Goal: Task Accomplishment & Management: Manage account settings

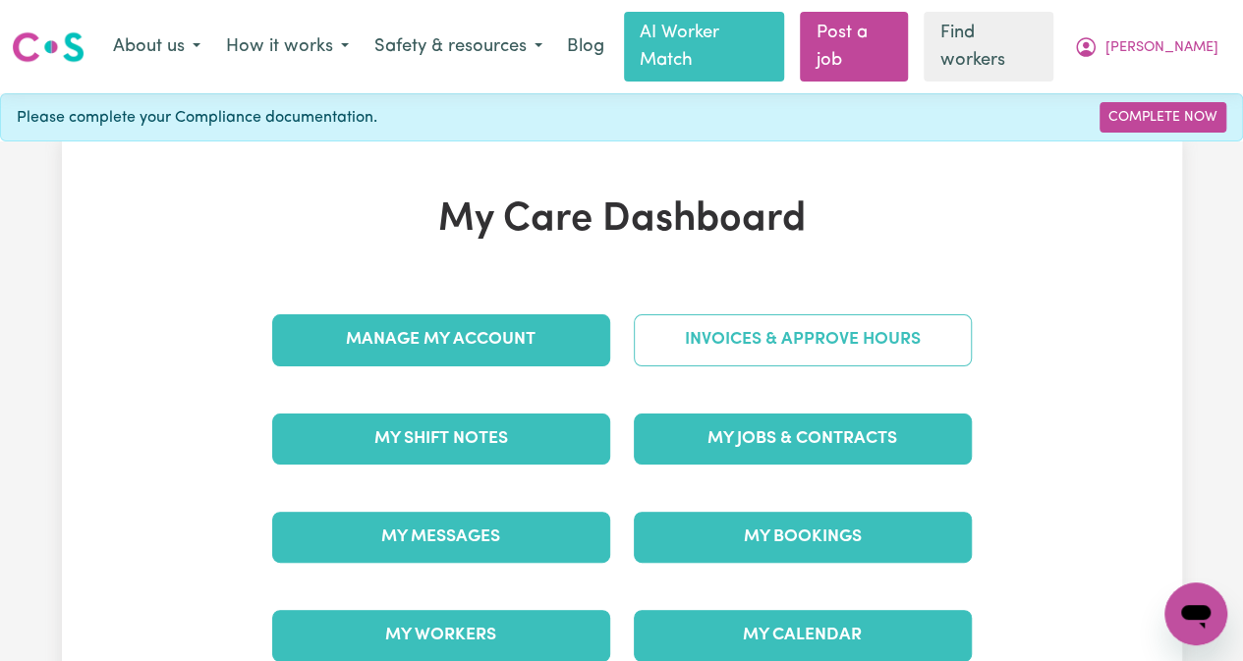
click at [759, 315] on link "Invoices & Approve Hours" at bounding box center [803, 340] width 338 height 51
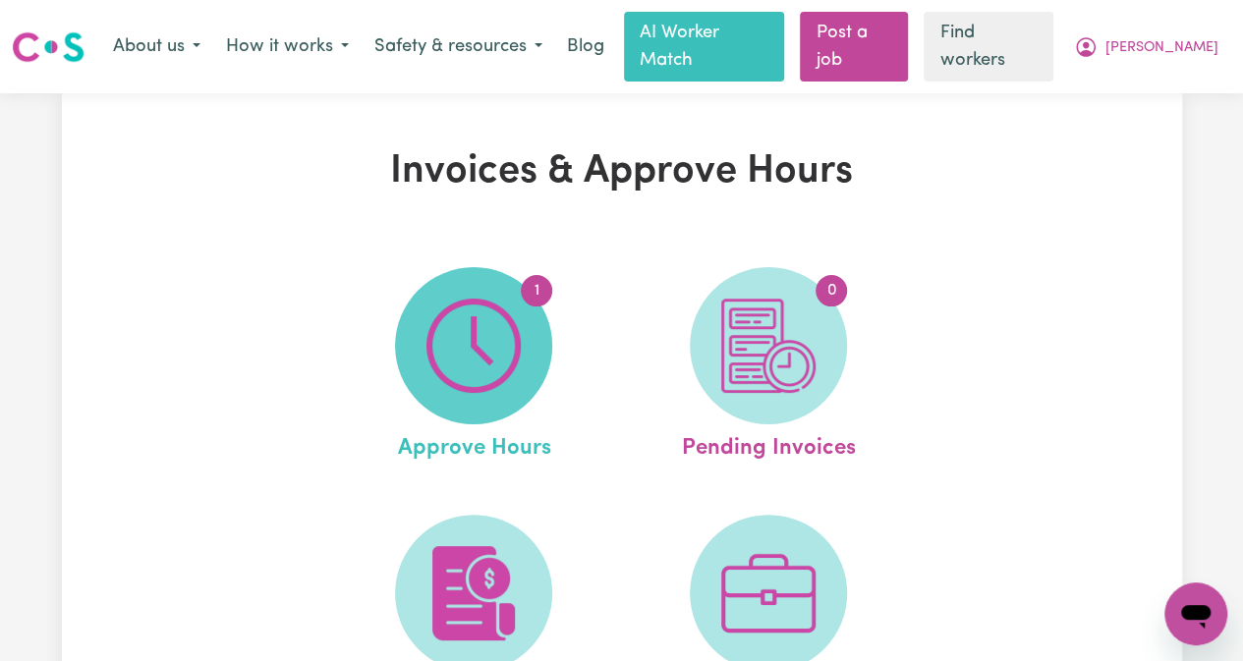
click at [467, 354] on img at bounding box center [474, 346] width 94 height 94
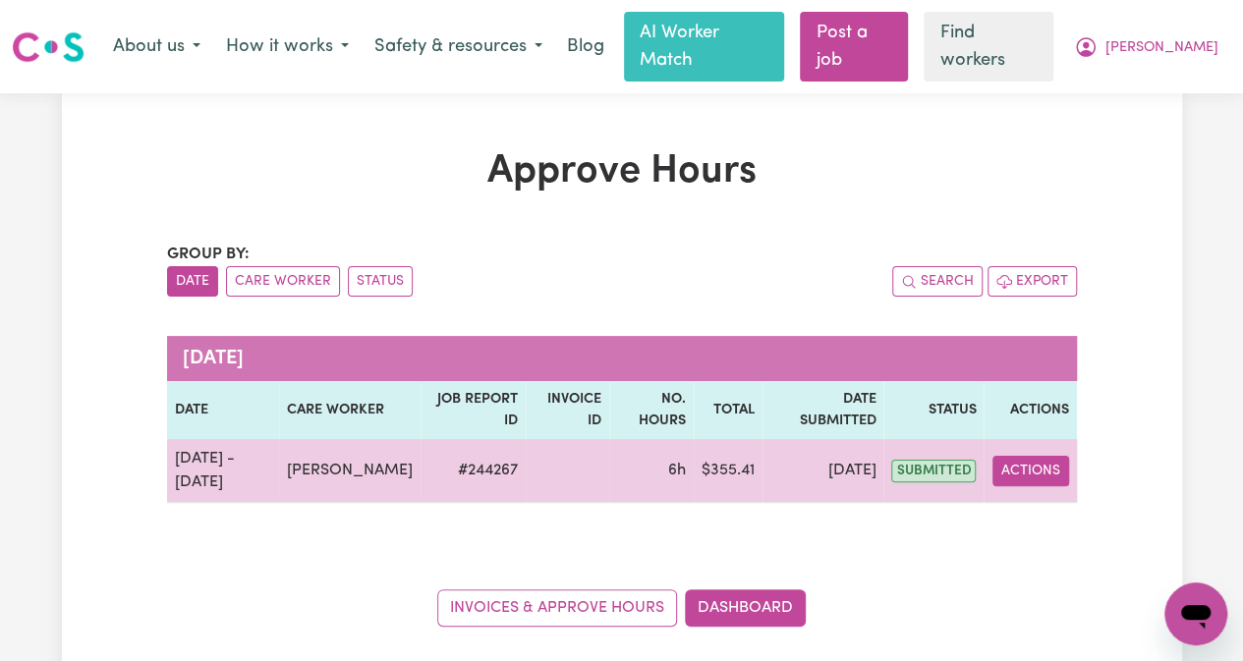
click at [1006, 456] on button "Actions" at bounding box center [1031, 471] width 77 height 30
click at [1042, 497] on link "View Job Report" at bounding box center [1077, 516] width 168 height 39
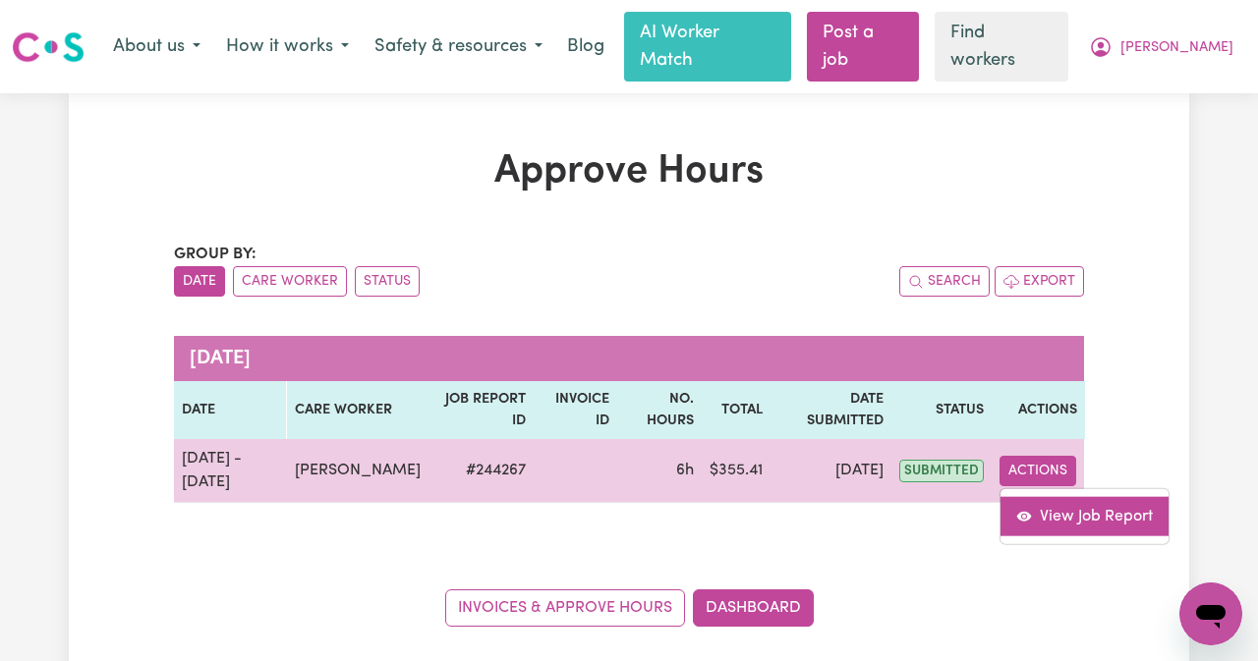
select select "pm"
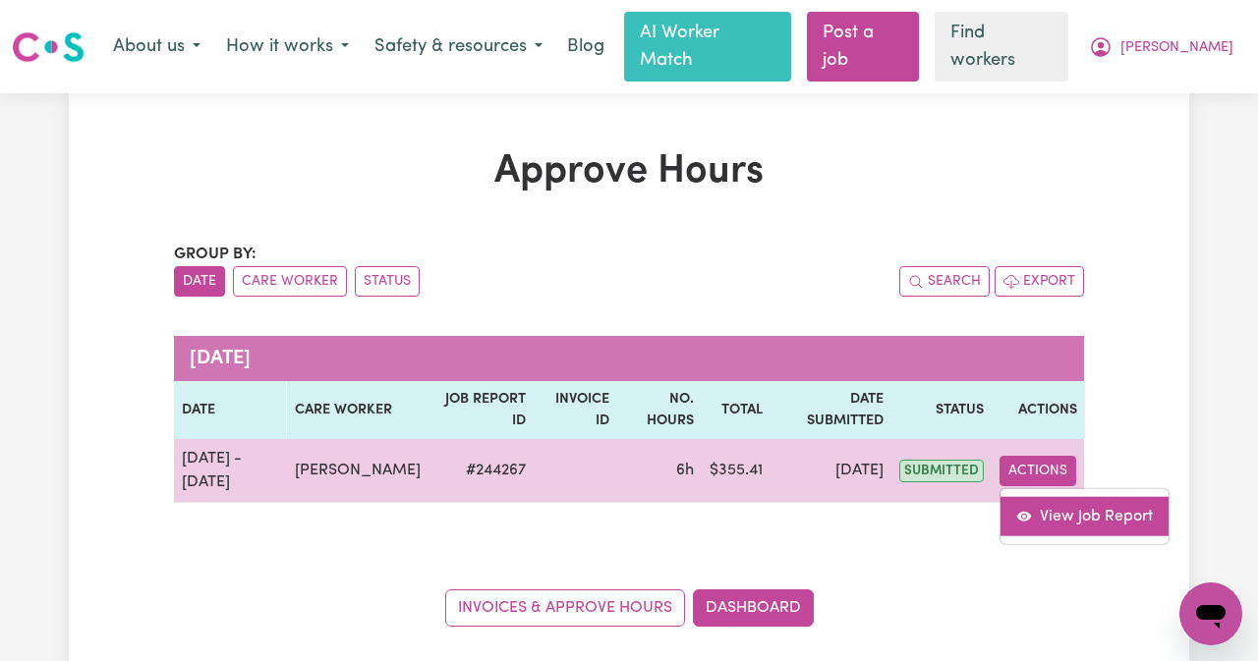
select select "pm"
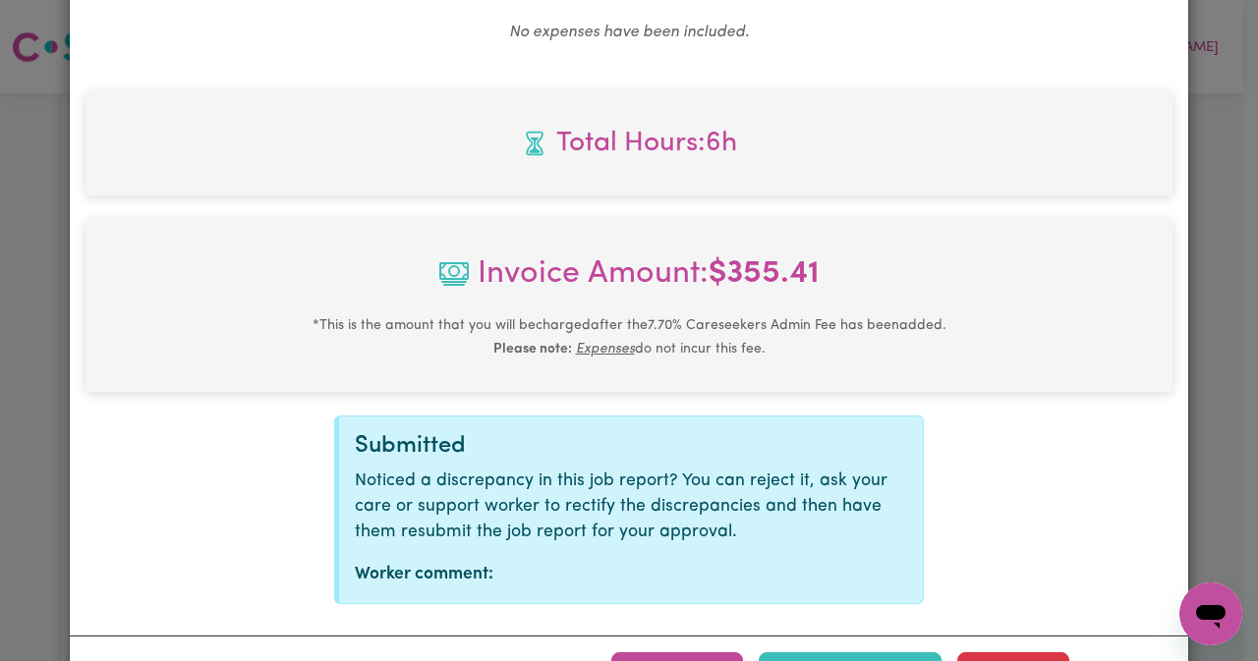
scroll to position [1357, 0]
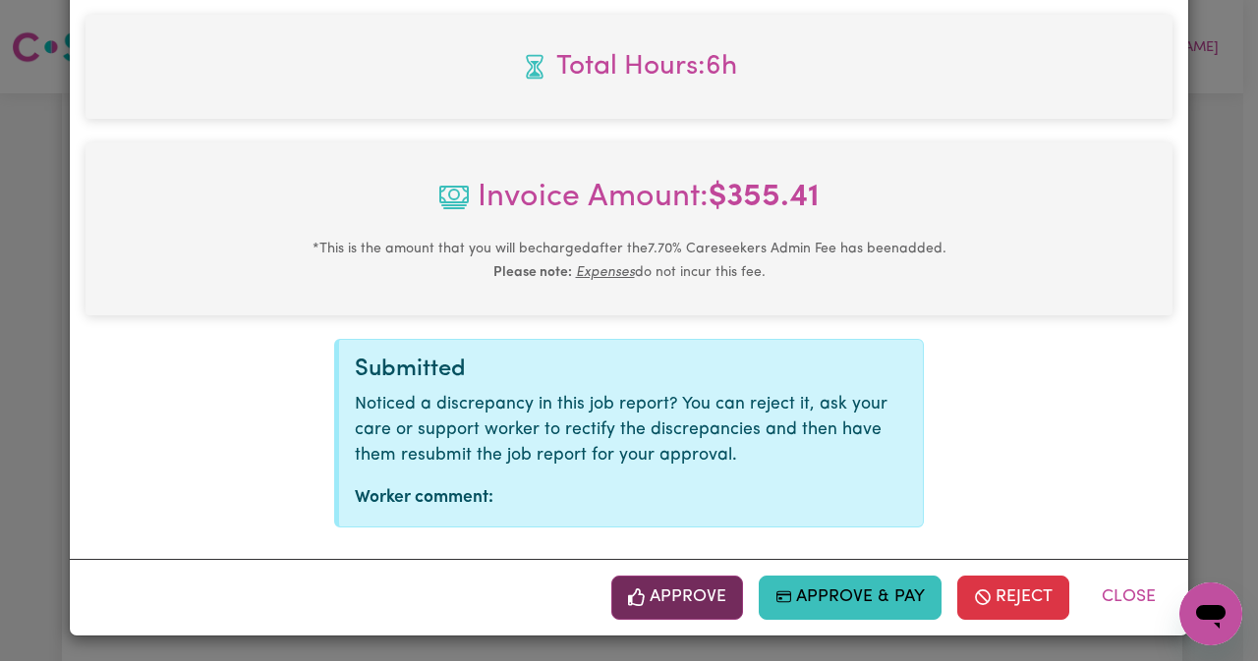
click at [651, 596] on button "Approve" at bounding box center [677, 597] width 132 height 43
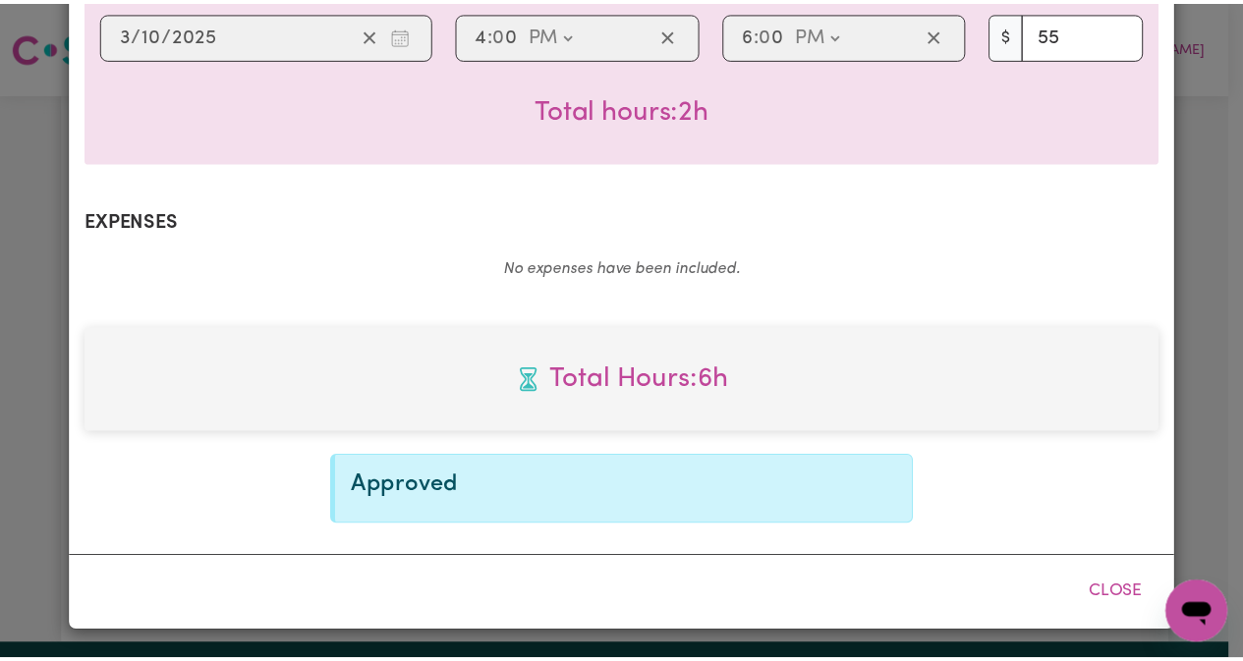
scroll to position [1041, 0]
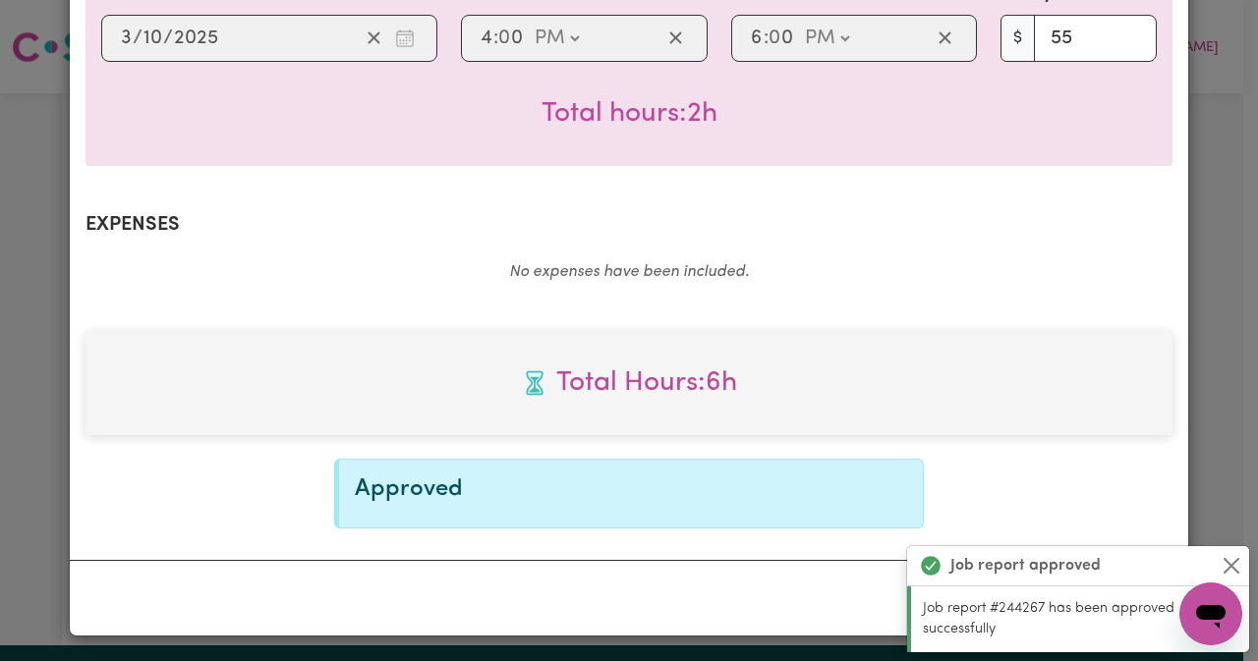
click at [1232, 559] on button "Close" at bounding box center [1232, 566] width 24 height 24
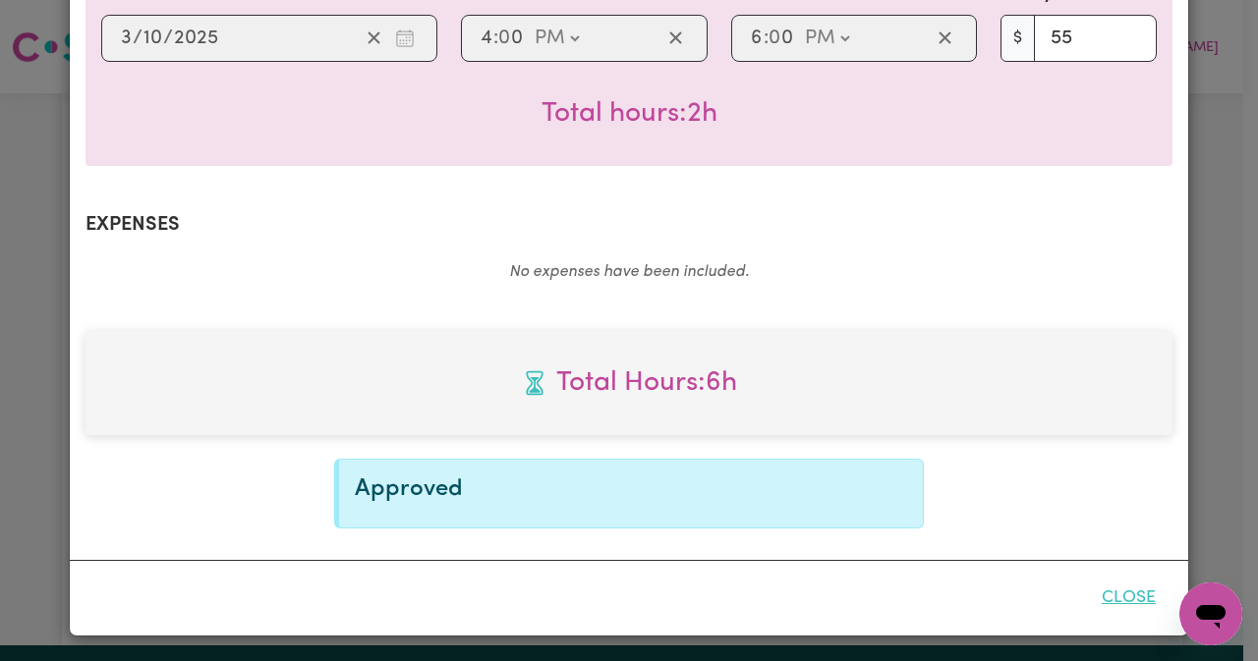
click at [1099, 595] on button "Close" at bounding box center [1128, 598] width 87 height 43
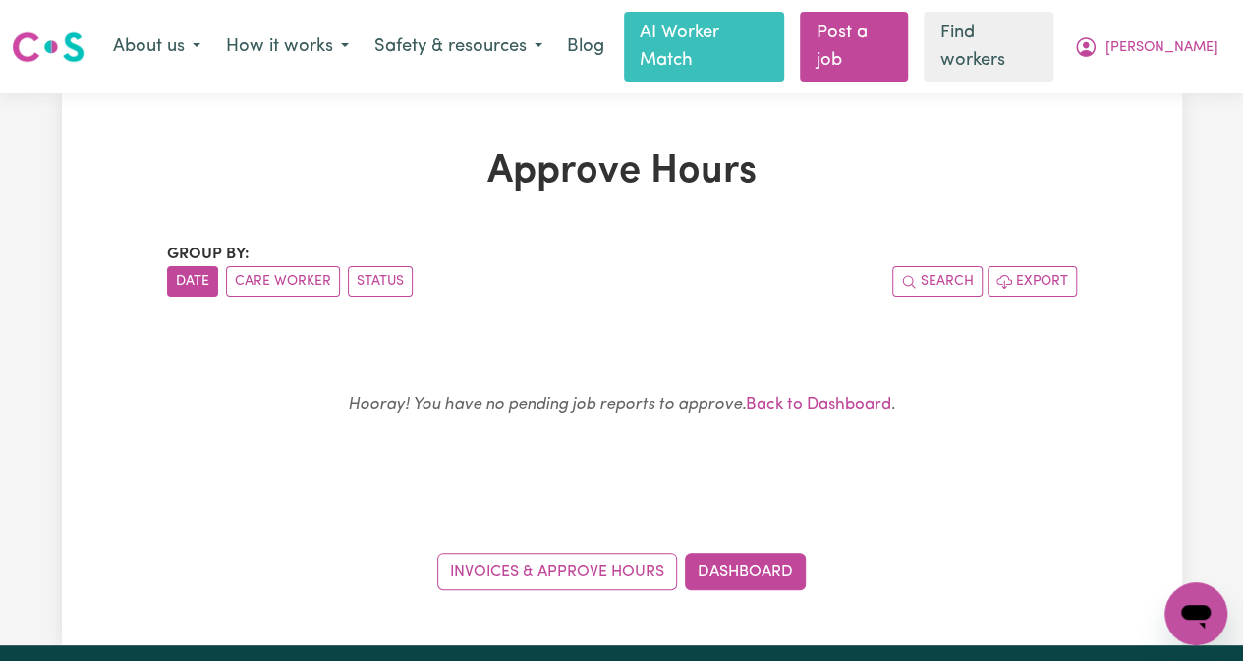
click at [45, 38] on img at bounding box center [48, 46] width 73 height 35
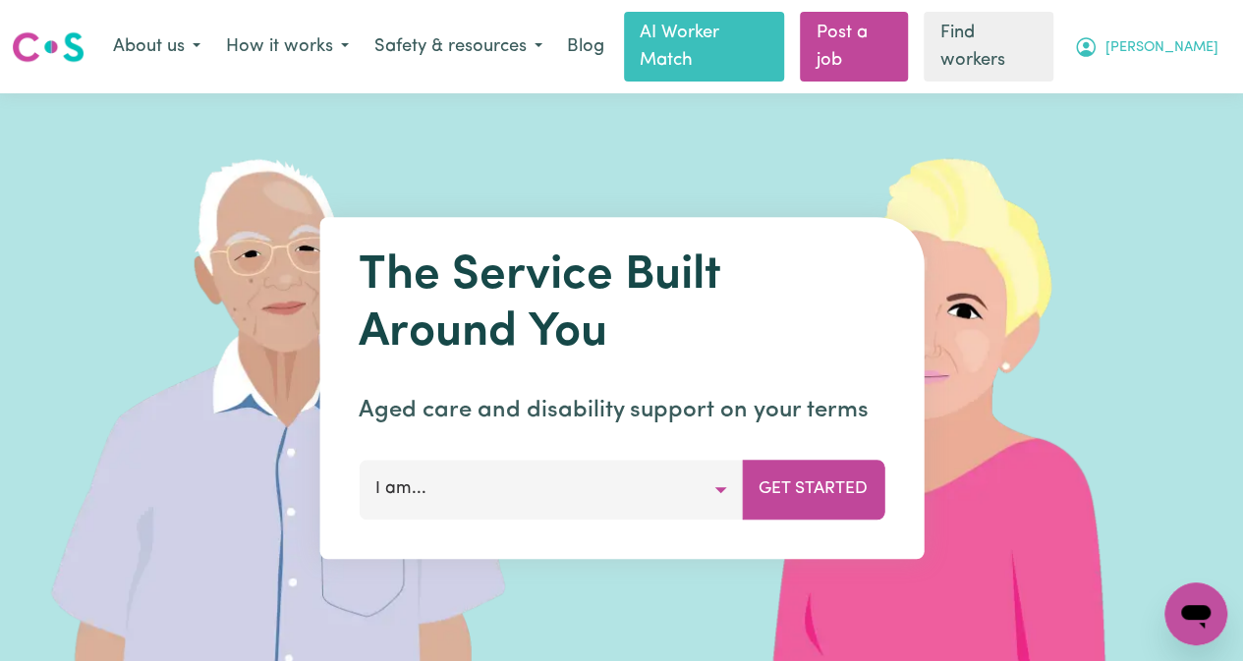
click at [1175, 50] on button "[PERSON_NAME]" at bounding box center [1146, 47] width 170 height 41
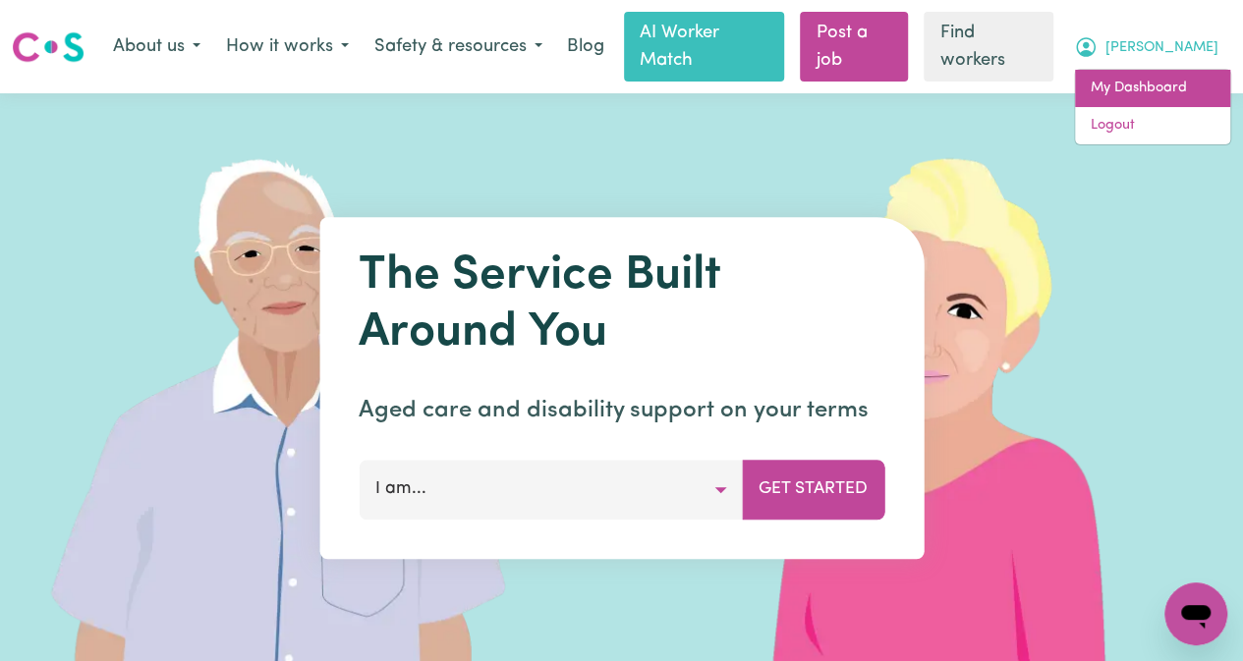
click at [1150, 87] on link "My Dashboard" at bounding box center [1152, 88] width 155 height 37
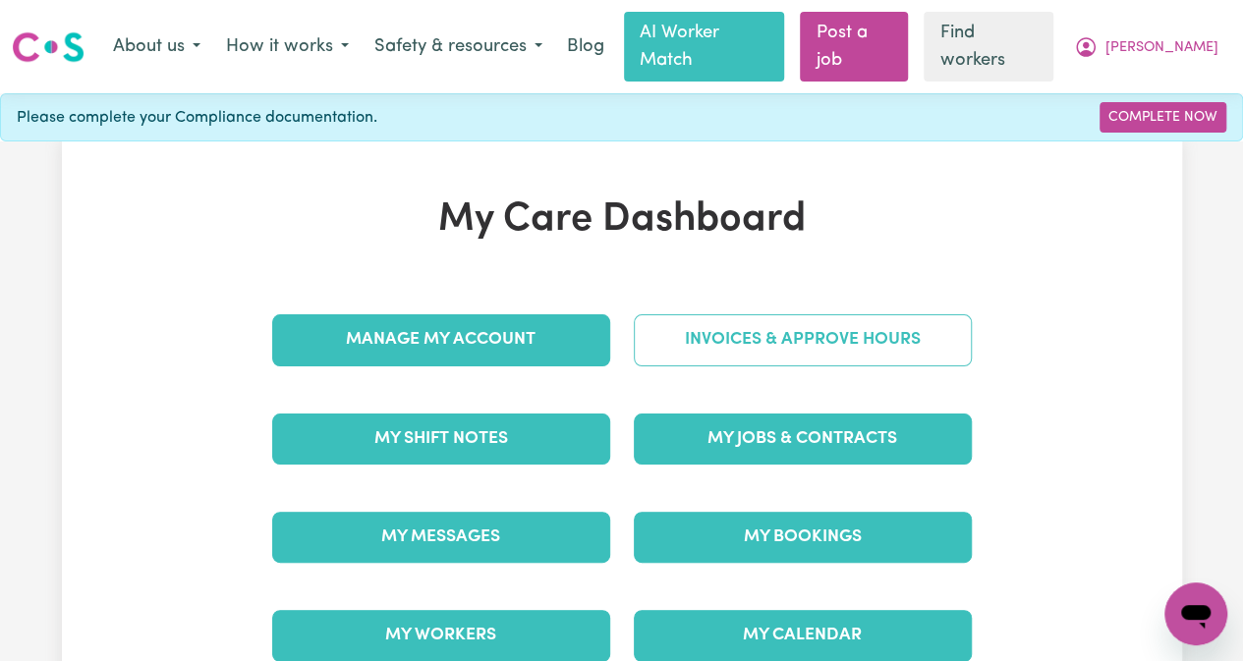
click at [774, 315] on link "Invoices & Approve Hours" at bounding box center [803, 340] width 338 height 51
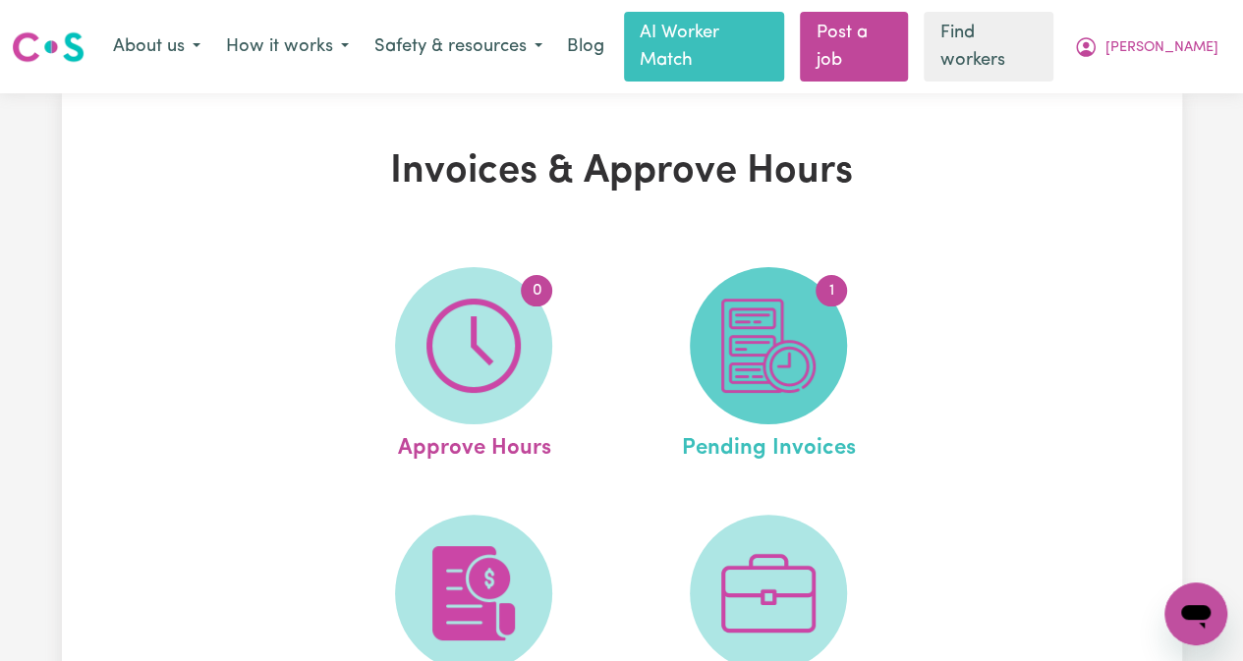
click at [792, 318] on img at bounding box center [768, 346] width 94 height 94
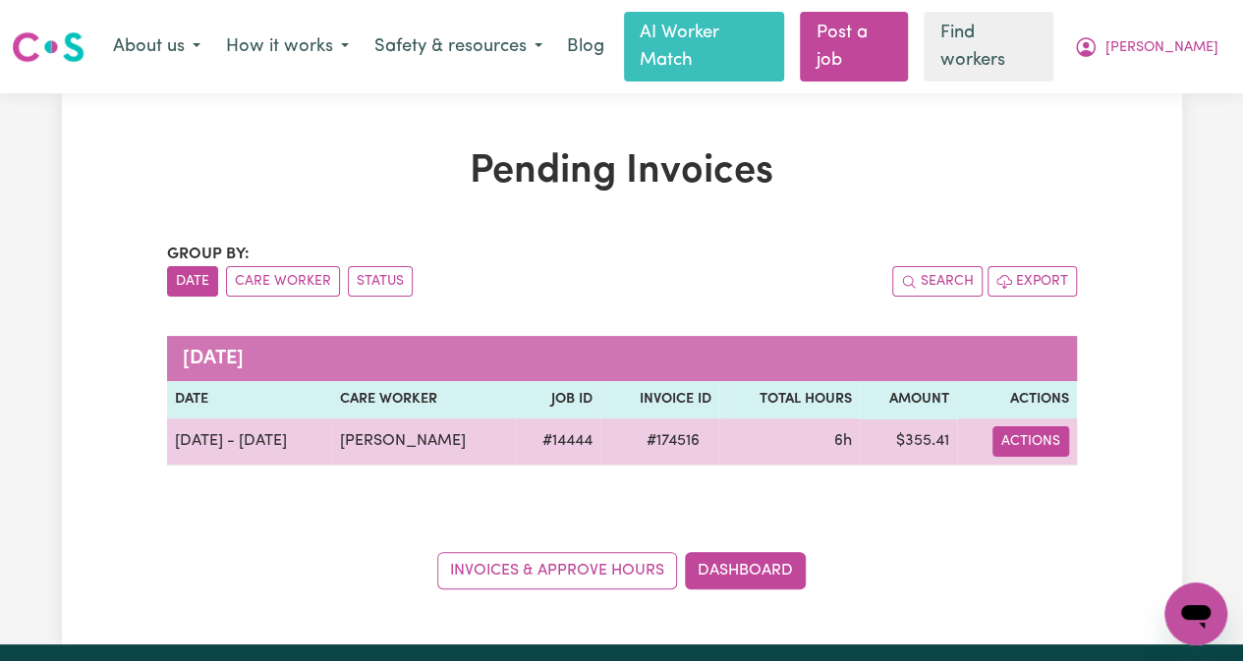
click at [1036, 427] on button "Actions" at bounding box center [1031, 442] width 77 height 30
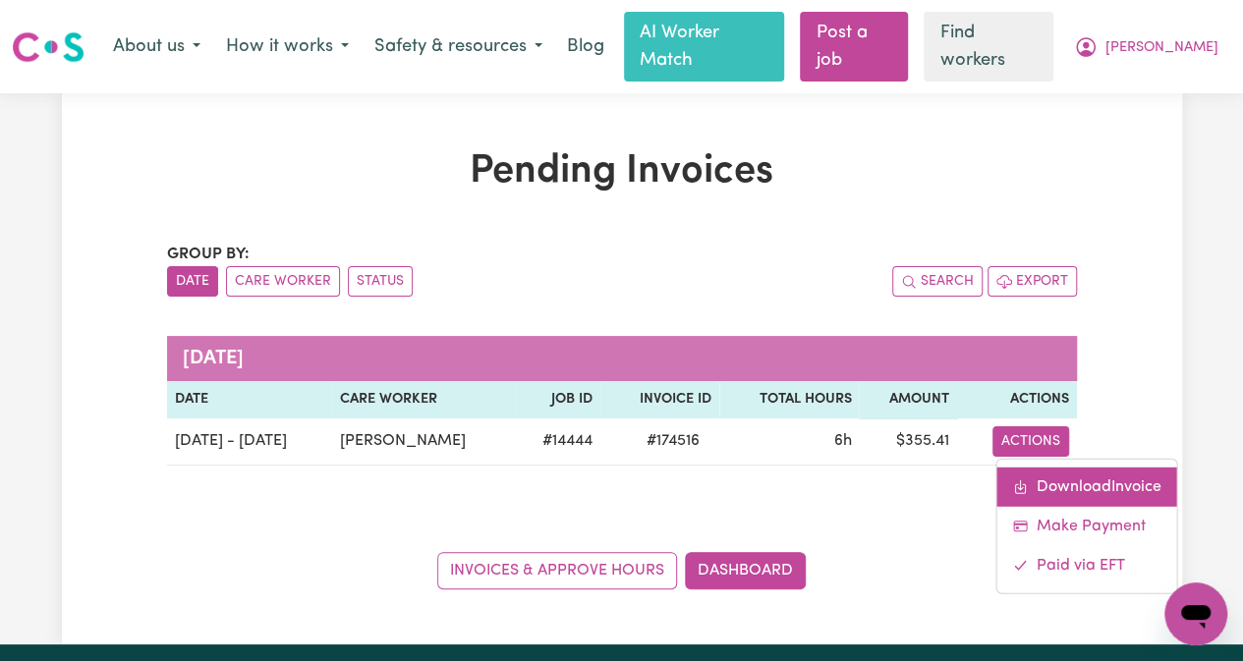
click at [1045, 467] on link "Download Invoice" at bounding box center [1087, 486] width 180 height 39
